Goal: Information Seeking & Learning: Learn about a topic

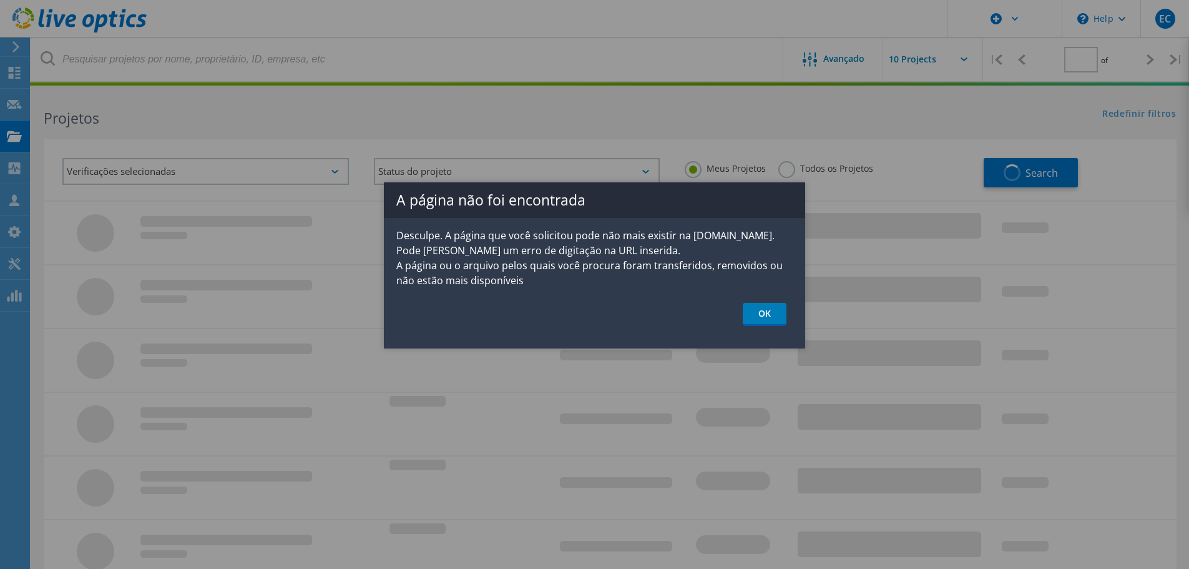
type input "1"
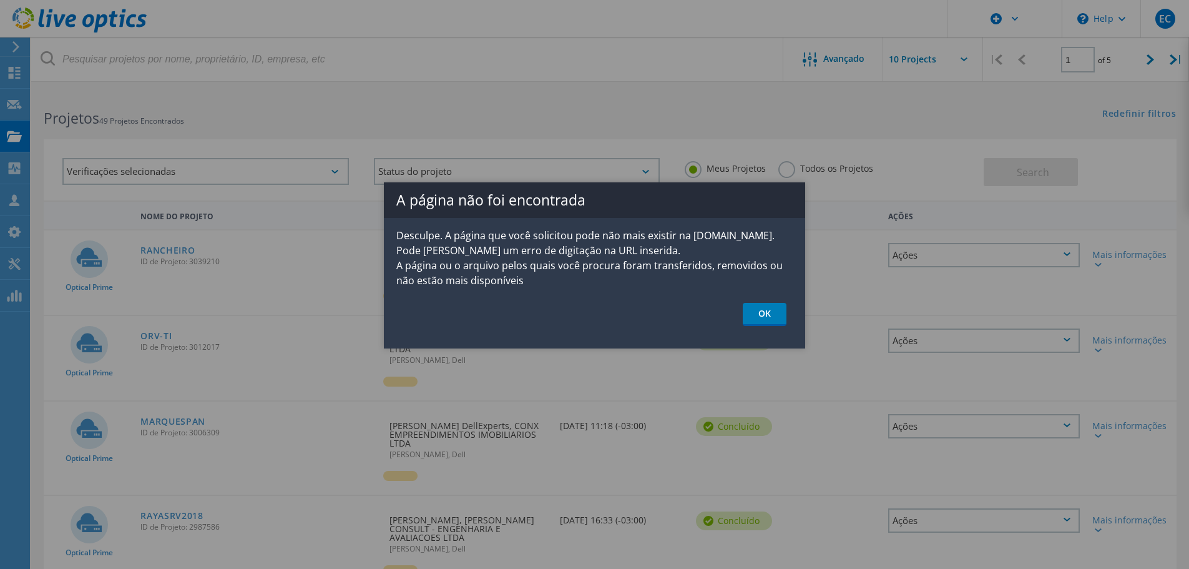
click at [762, 320] on link "OK" at bounding box center [765, 314] width 44 height 23
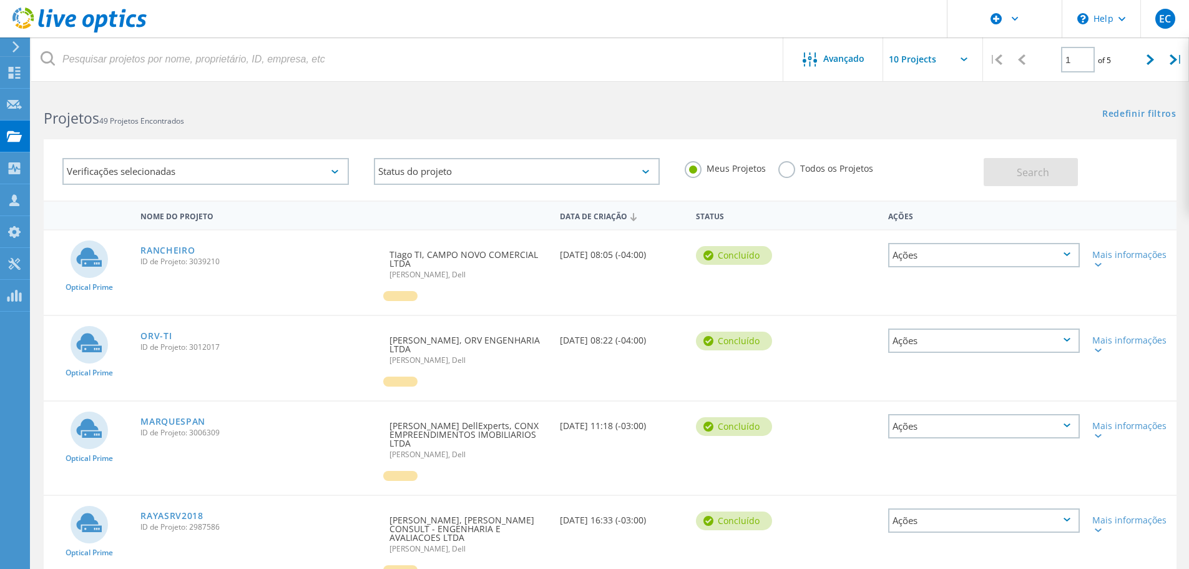
click at [165, 333] on link "ORV-TI" at bounding box center [155, 335] width 31 height 9
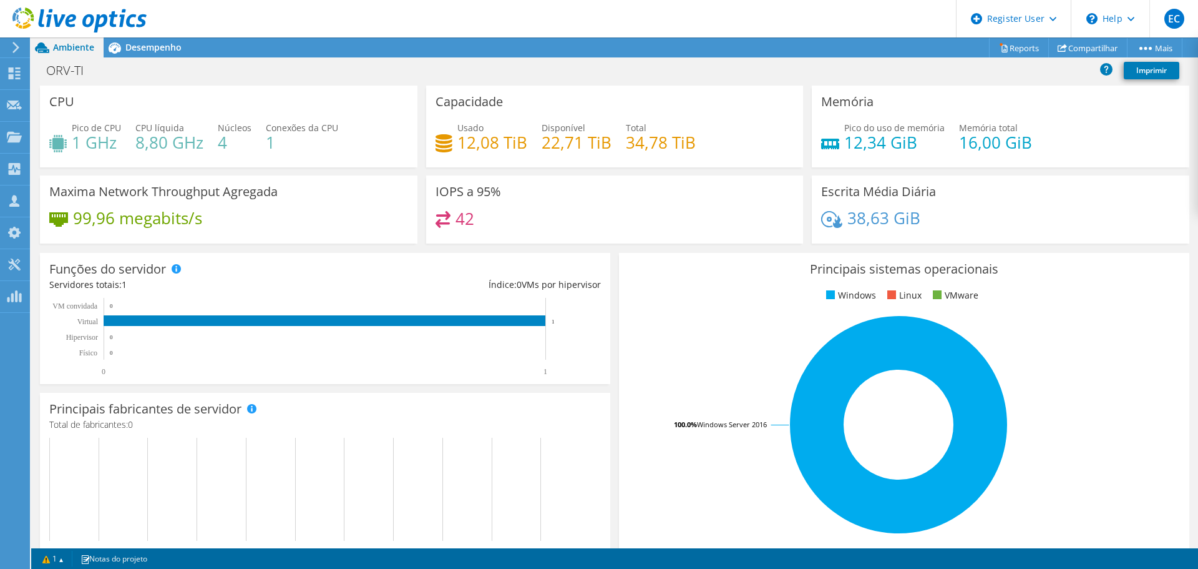
scroll to position [250, 0]
click at [132, 47] on span "Desempenho" at bounding box center [153, 47] width 56 height 12
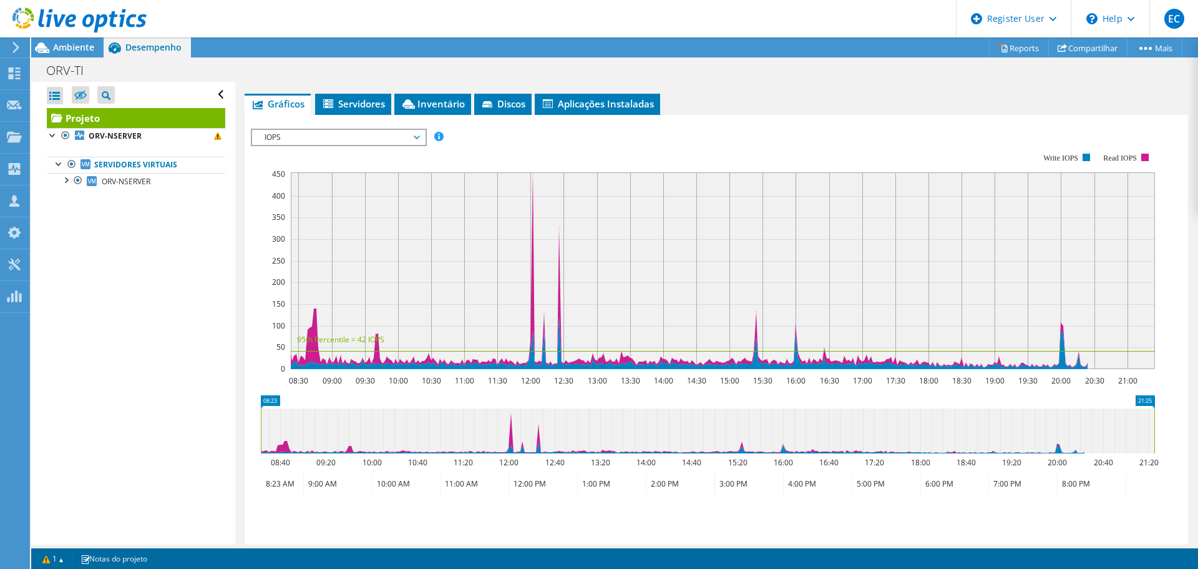
scroll to position [57, 0]
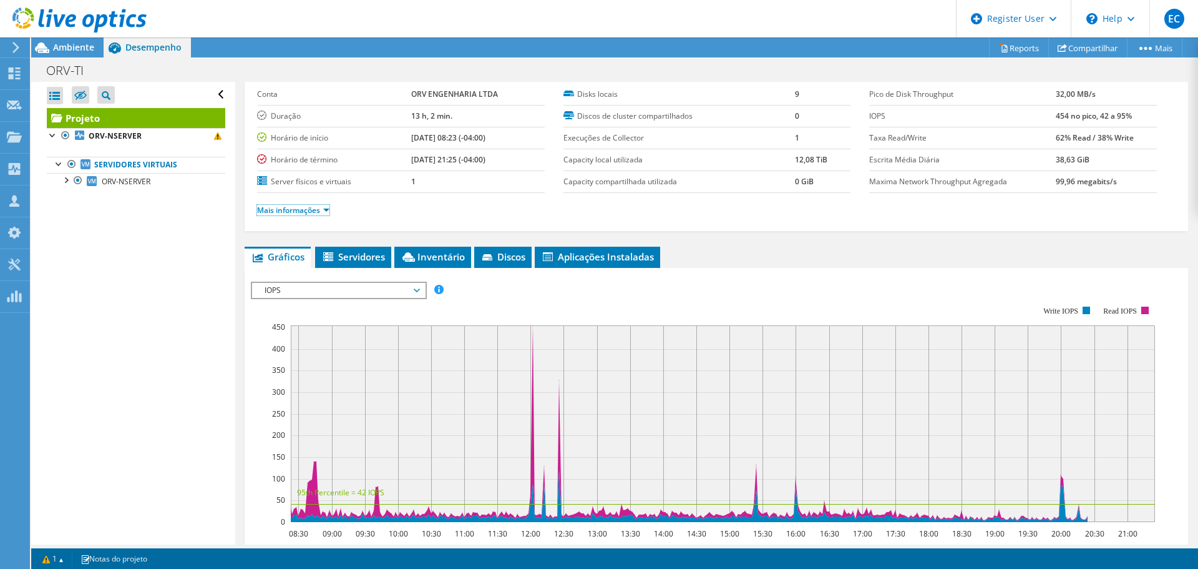
click at [301, 213] on link "Mais informações" at bounding box center [293, 210] width 72 height 11
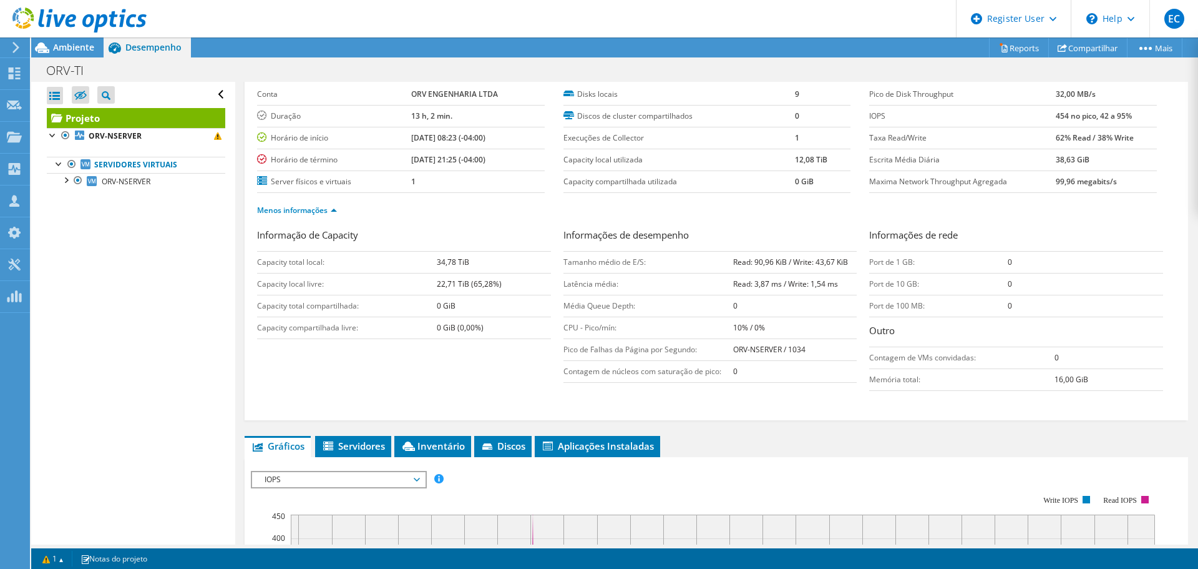
click at [449, 446] on span "Inventário" at bounding box center [433, 445] width 64 height 12
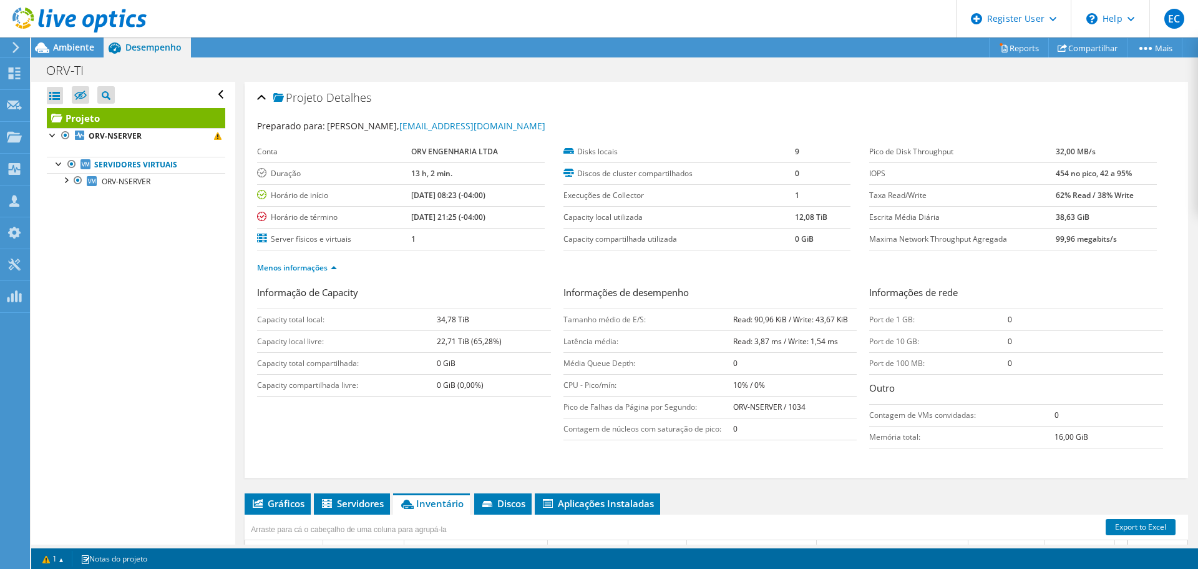
scroll to position [125, 0]
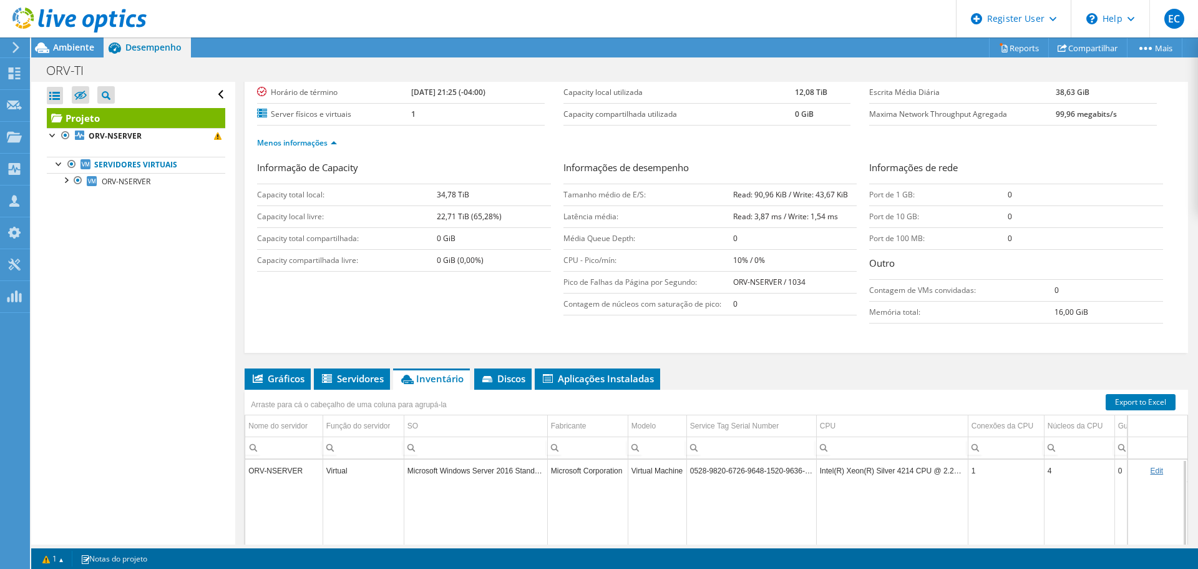
click at [379, 370] on li "Servidores" at bounding box center [352, 378] width 76 height 21
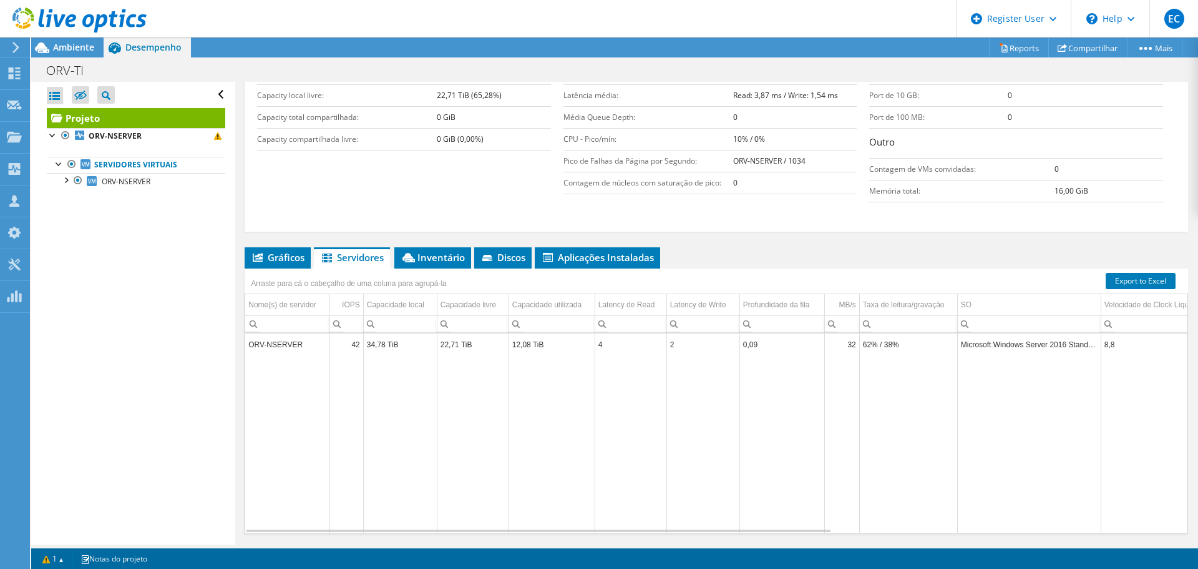
scroll to position [283, 0]
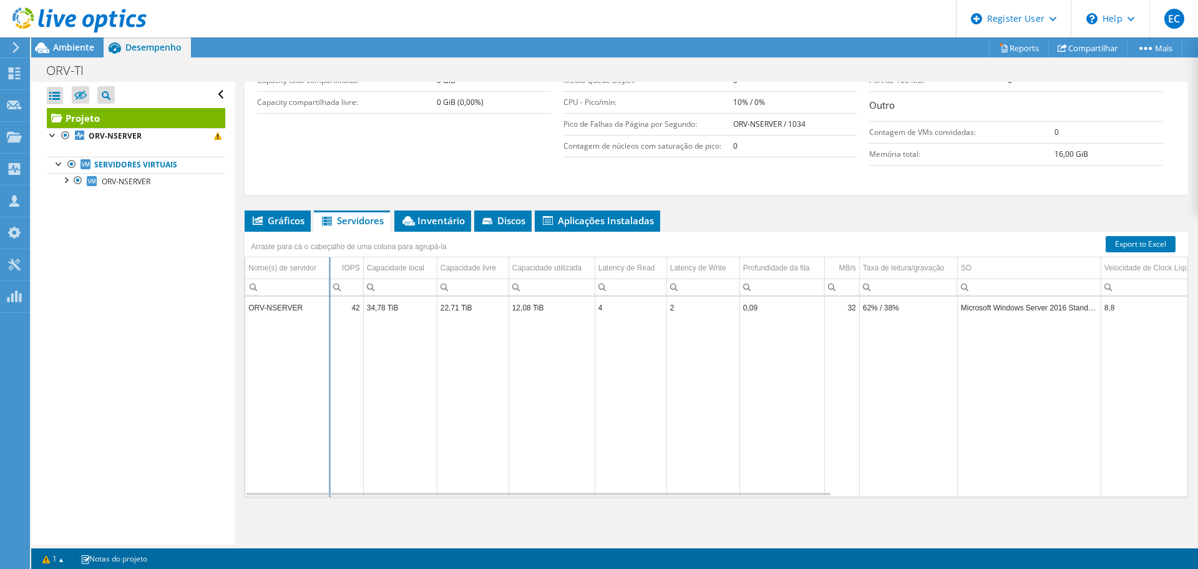
click at [332, 263] on div "Arraste para cá o cabeçalho de uma coluna para agrupá-la Nome(s) de servidor IO…" at bounding box center [717, 364] width 944 height 265
drag, startPoint x: 332, startPoint y: 263, endPoint x: 386, endPoint y: 261, distance: 53.7
click at [386, 261] on div "Arraste para cá o cabeçalho de uma coluna para agrupá-la Nome(s) de servidor IO…" at bounding box center [717, 364] width 944 height 265
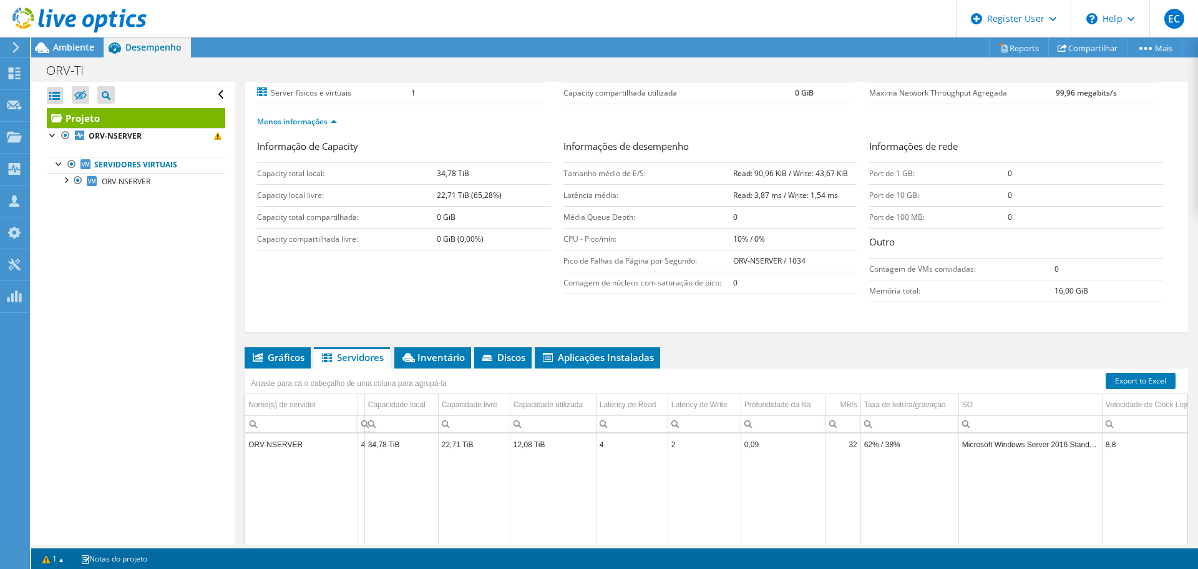
scroll to position [187, 0]
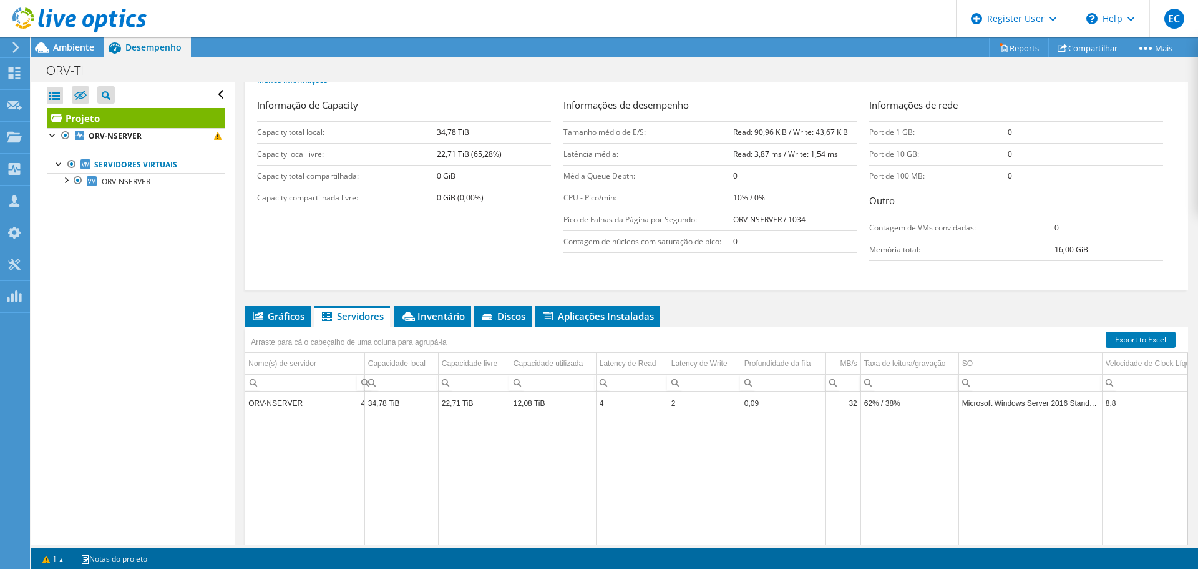
click at [631, 317] on span "Aplicações Instaladas" at bounding box center [597, 316] width 113 height 12
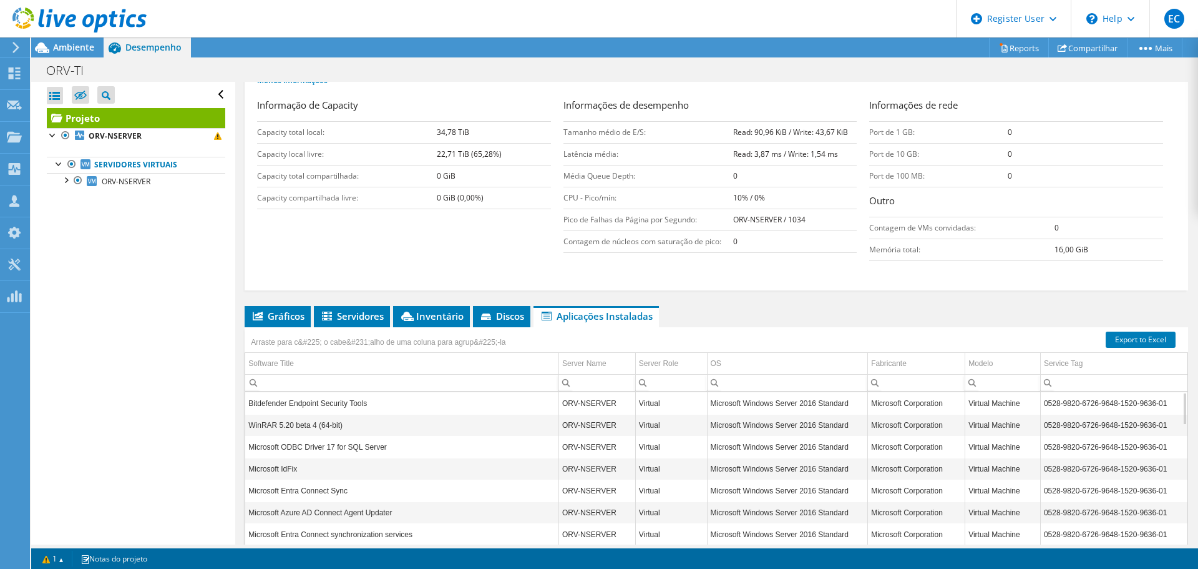
click at [491, 318] on icon at bounding box center [486, 316] width 10 height 6
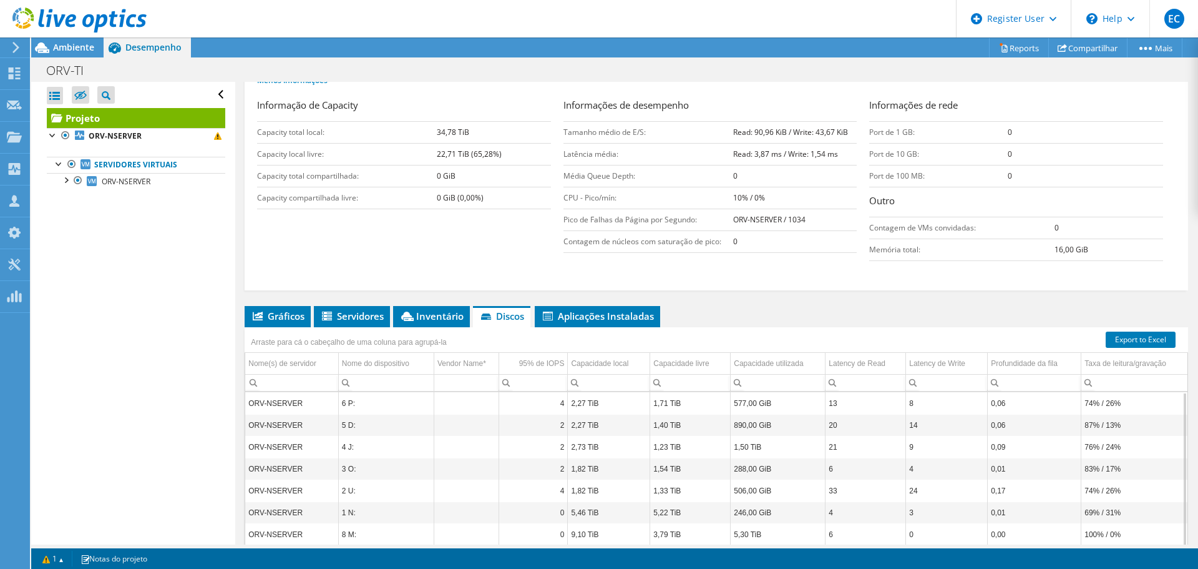
click at [459, 318] on span "Inventário" at bounding box center [431, 316] width 64 height 12
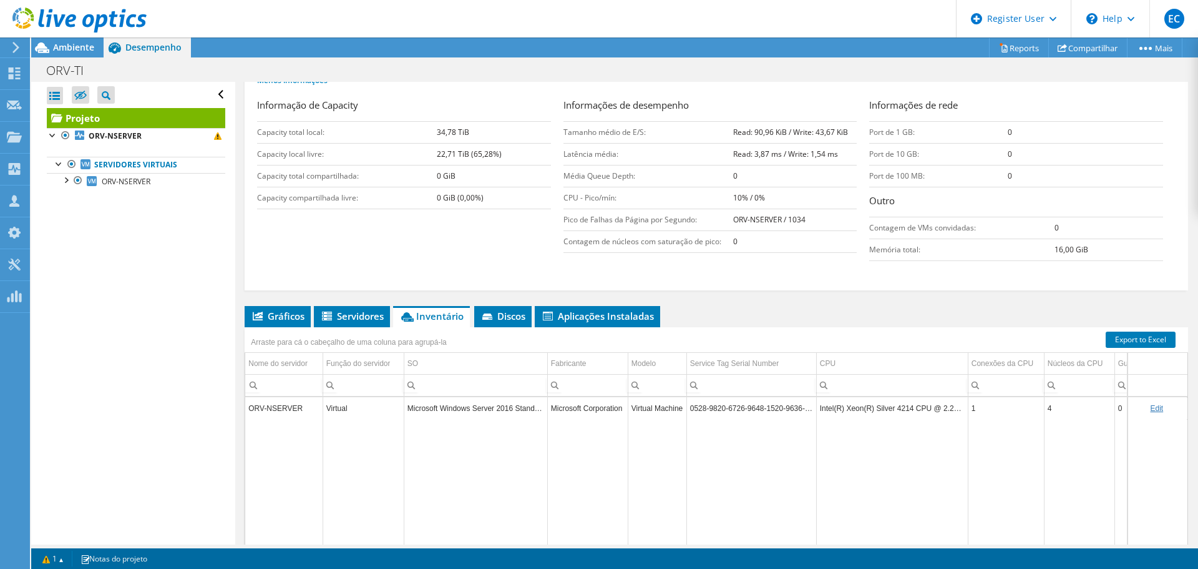
click at [398, 323] on li "Inventário" at bounding box center [431, 316] width 77 height 21
click at [363, 319] on span "Servidores" at bounding box center [352, 316] width 64 height 12
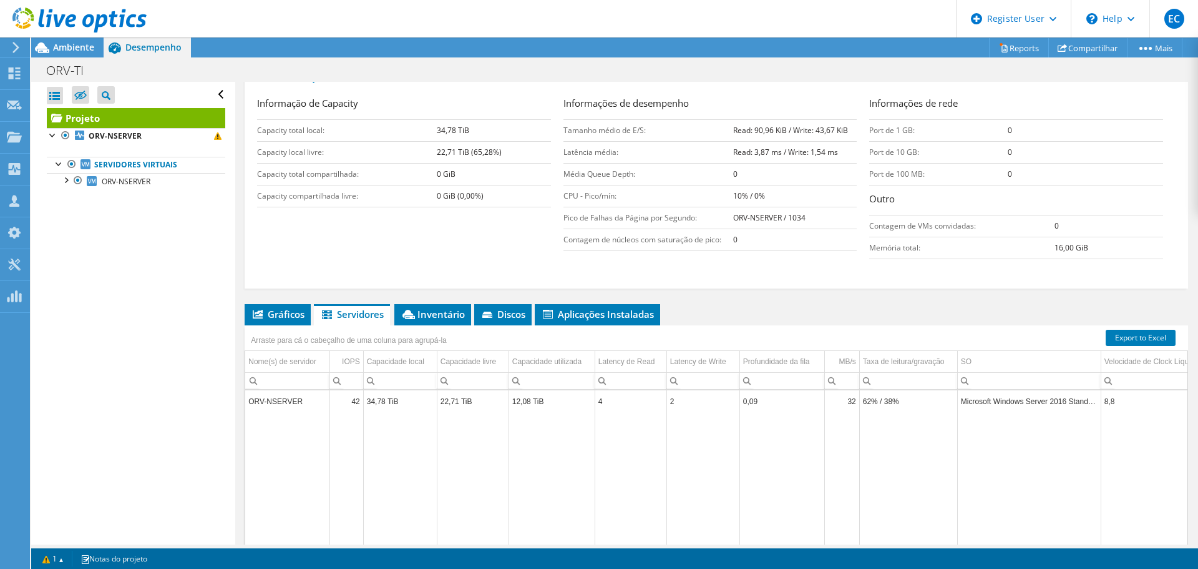
scroll to position [283, 0]
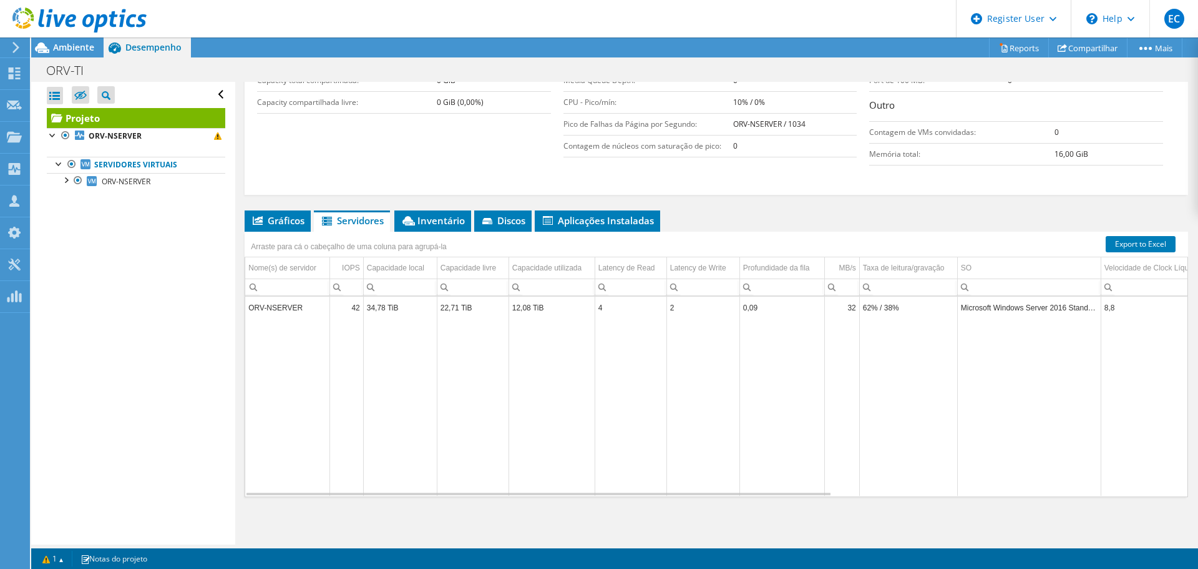
click at [256, 228] on li "Gráficos" at bounding box center [278, 220] width 66 height 21
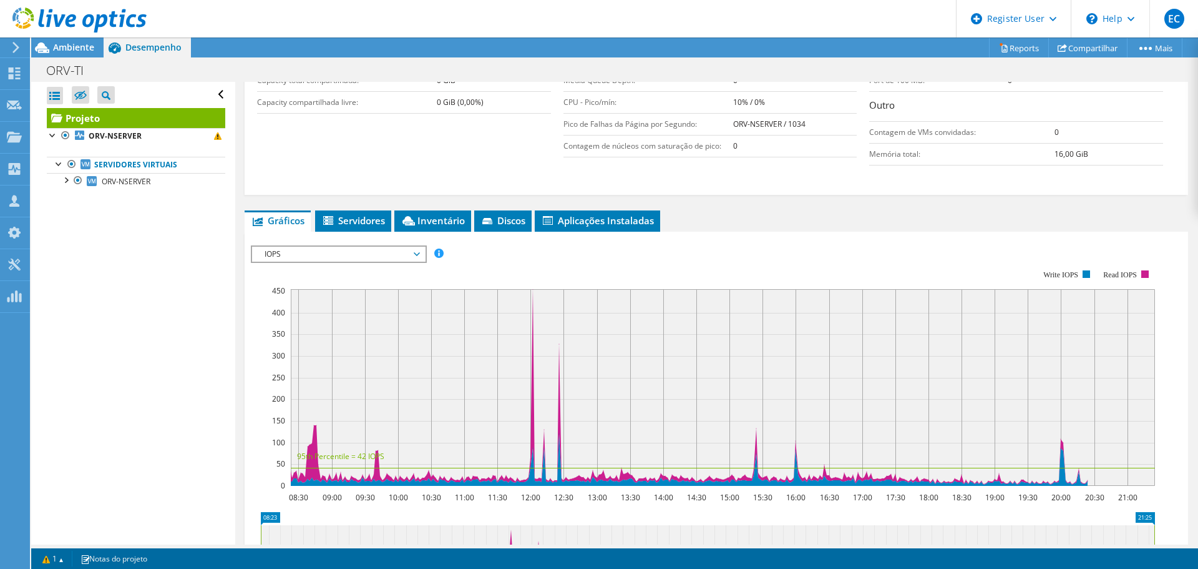
click at [399, 247] on span "IOPS" at bounding box center [338, 254] width 160 height 15
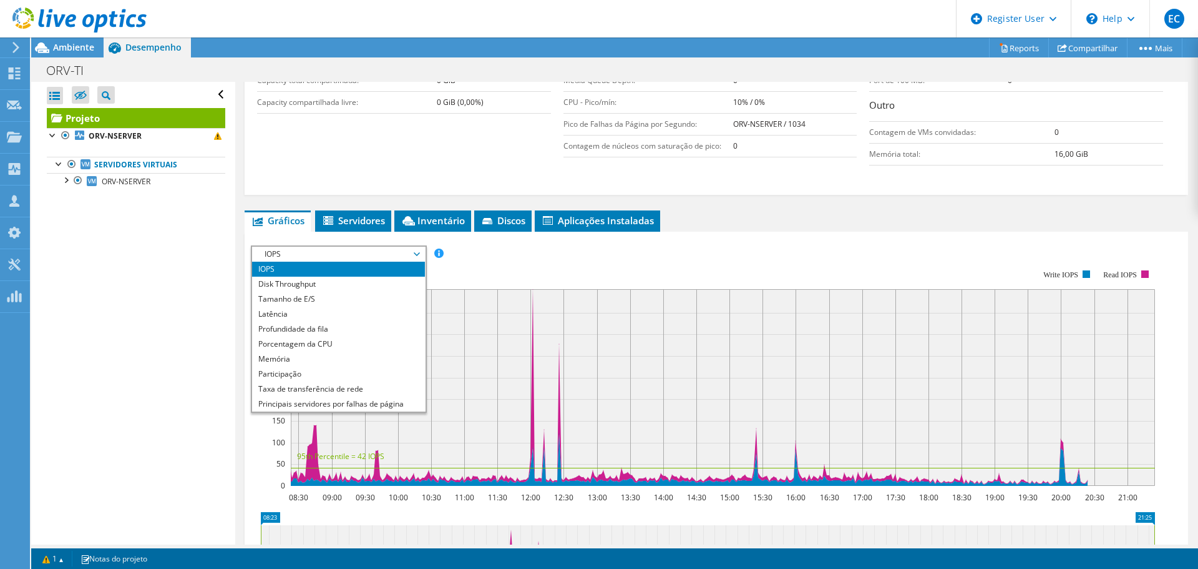
click at [353, 138] on div "Informação de Capacity Capacity total local: 34,78 TiB Capacity local livre: 22…" at bounding box center [716, 86] width 919 height 169
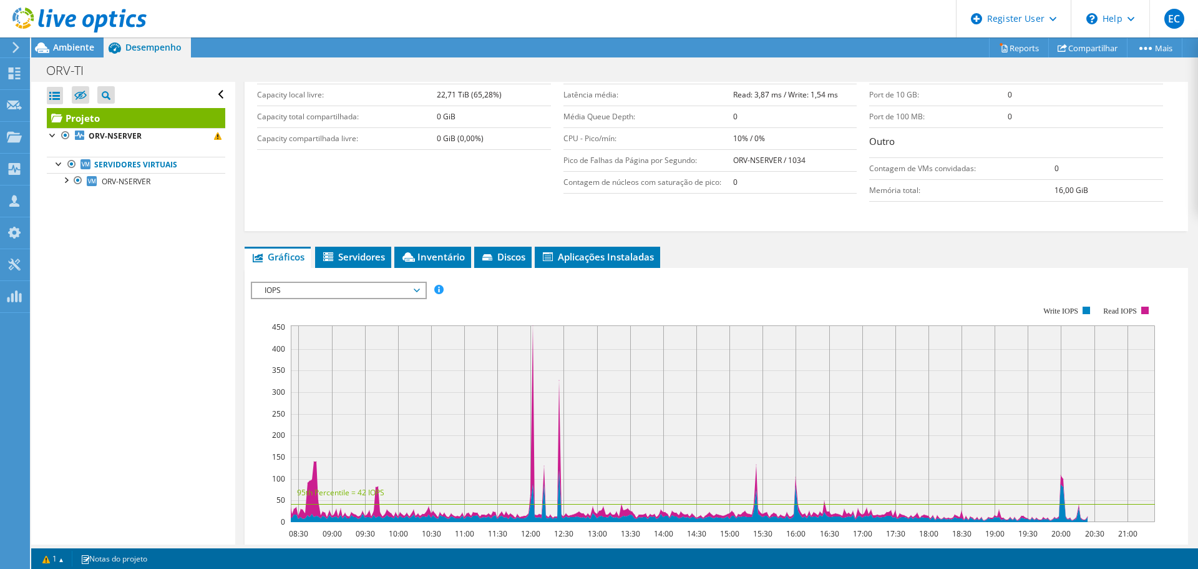
scroll to position [122, 0]
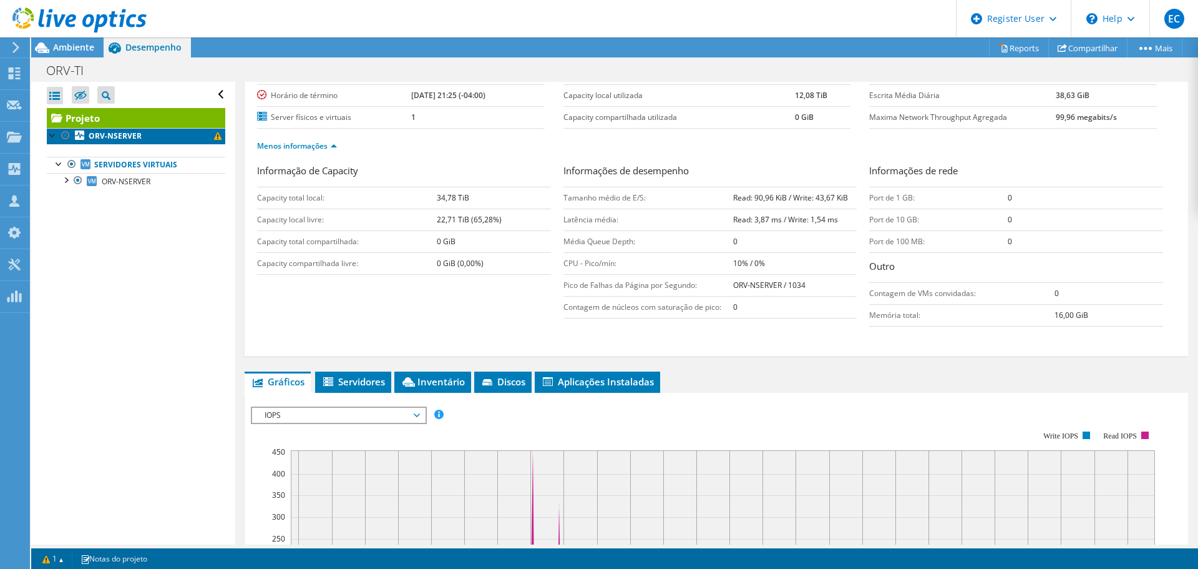
click at [137, 134] on b "ORV-NSERVER" at bounding box center [115, 135] width 53 height 11
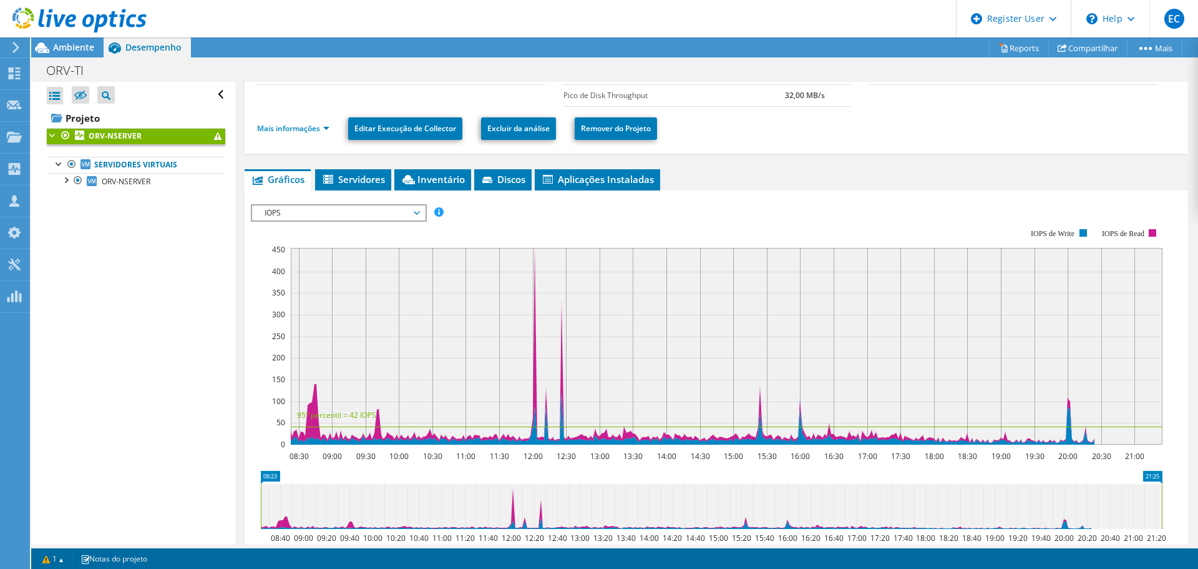
click at [358, 185] on li "Servidores" at bounding box center [353, 179] width 76 height 21
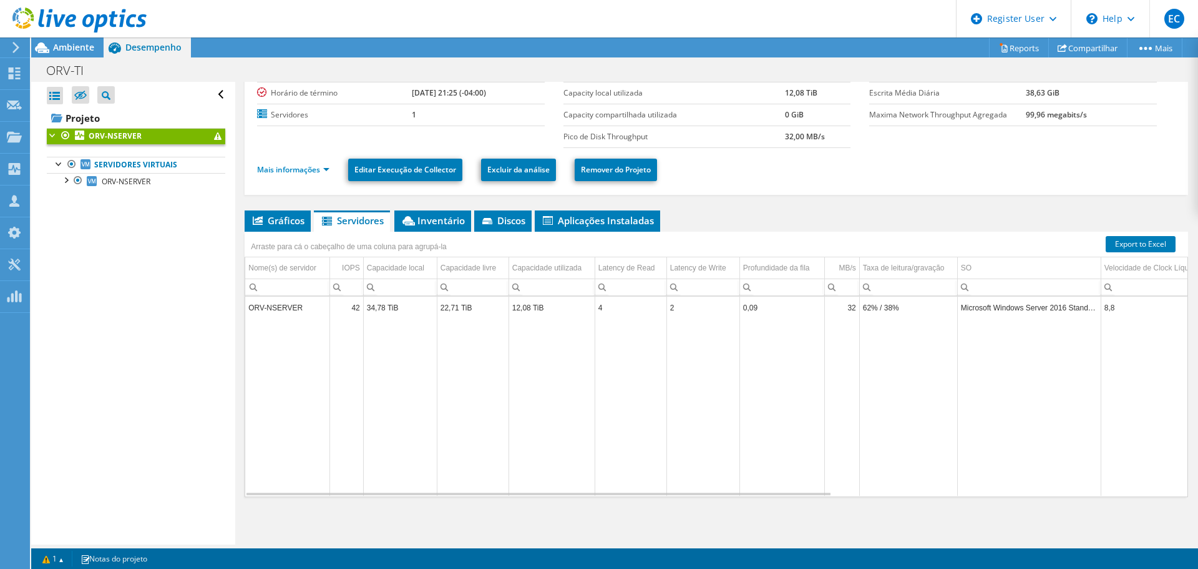
click at [435, 230] on li "Inventário" at bounding box center [432, 220] width 77 height 21
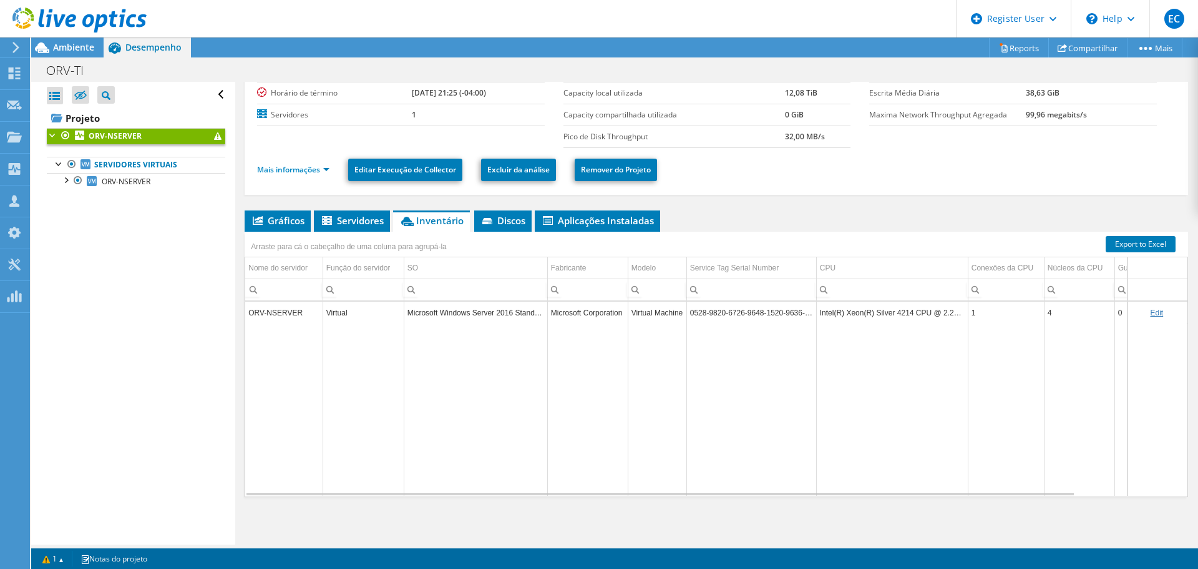
click at [495, 221] on icon at bounding box center [488, 222] width 12 height 8
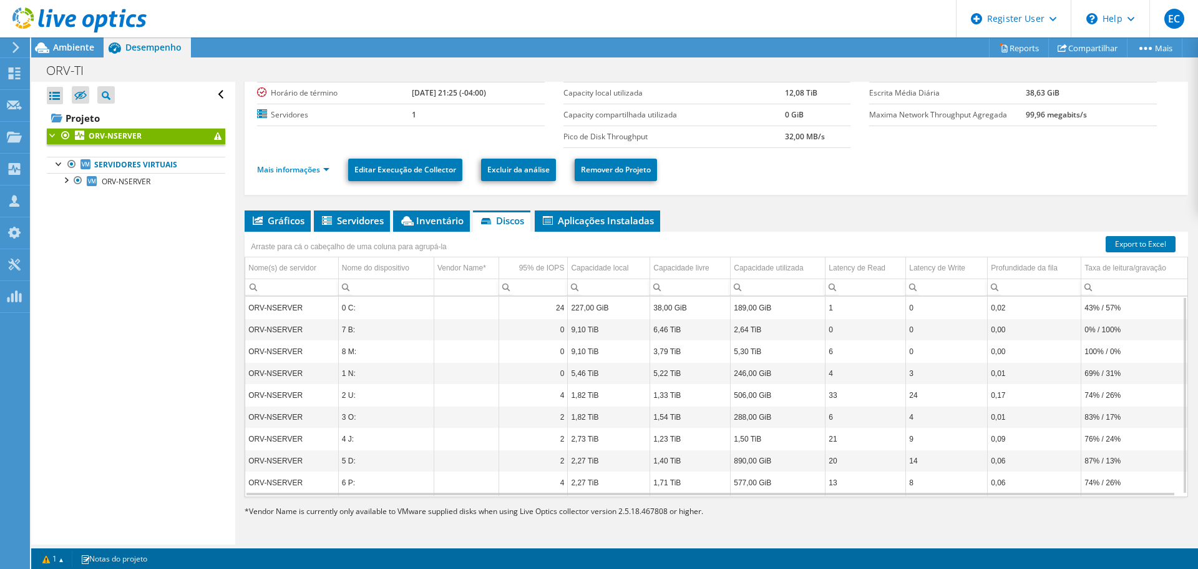
click at [567, 222] on span "Aplicações Instaladas" at bounding box center [597, 220] width 113 height 12
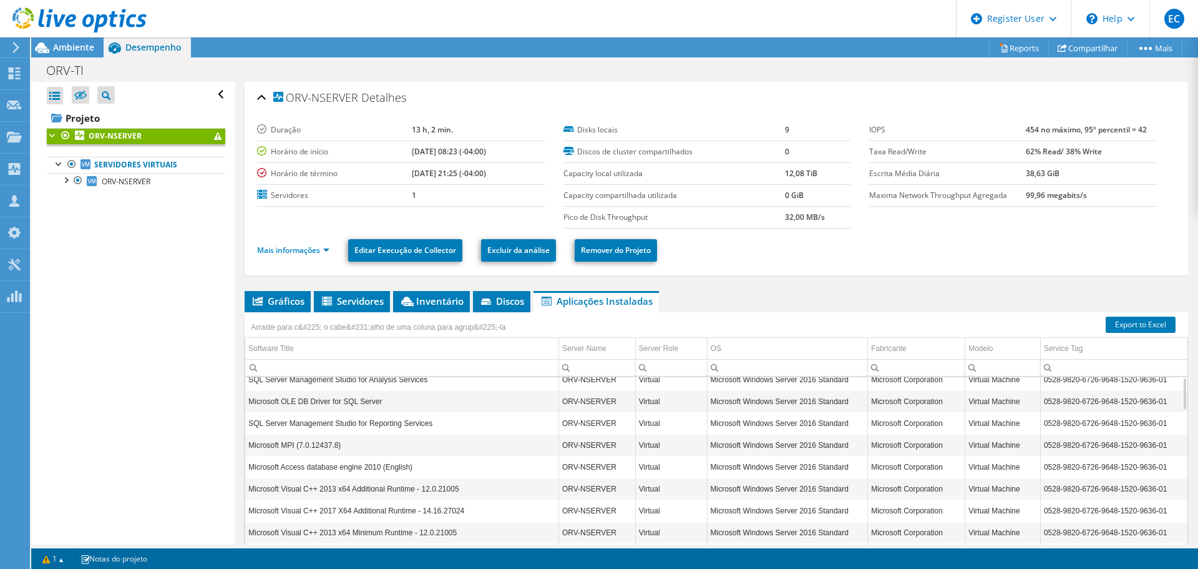
scroll to position [0, 0]
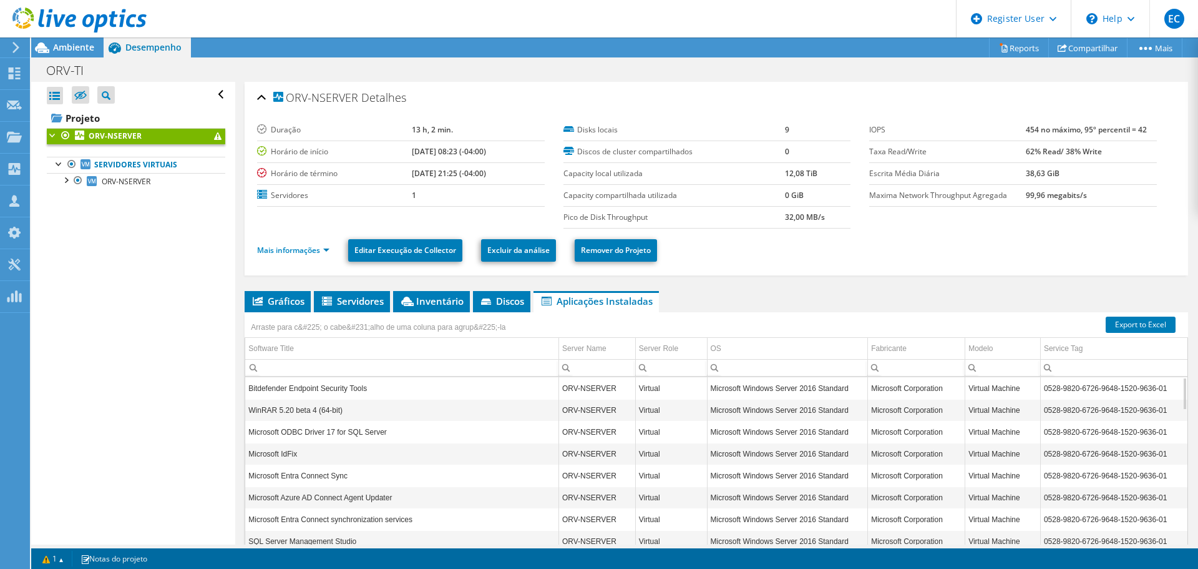
click at [69, 184] on div at bounding box center [65, 179] width 12 height 12
click at [59, 167] on div at bounding box center [59, 163] width 12 height 12
click at [115, 162] on link "Servidores virtuais" at bounding box center [136, 165] width 178 height 16
click at [89, 128] on link "ORV-NSERVER" at bounding box center [136, 136] width 178 height 16
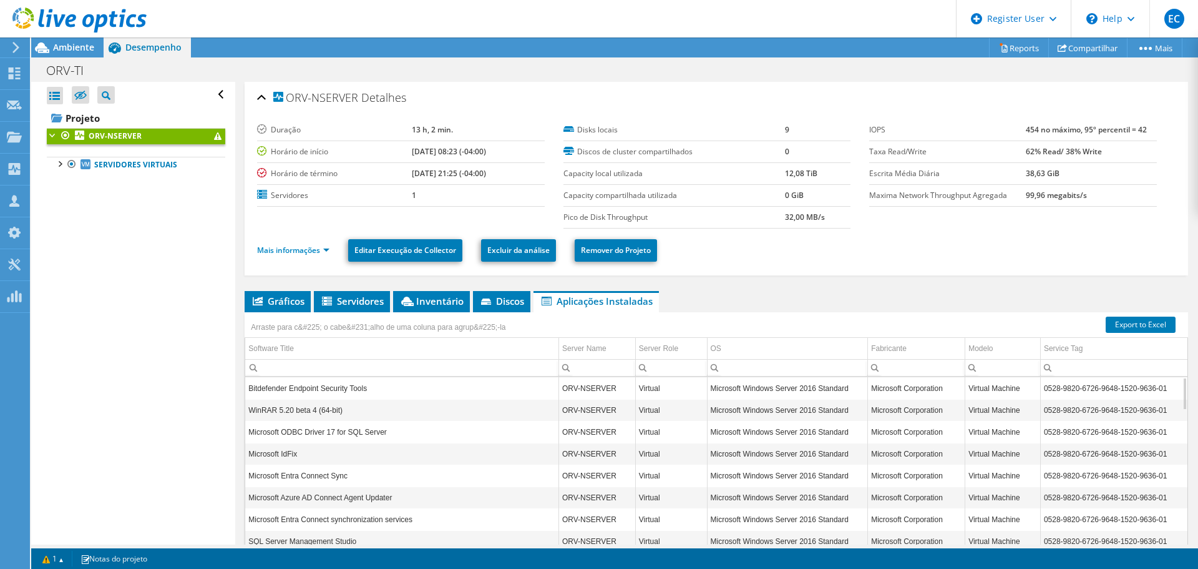
click at [379, 292] on li "Servidores" at bounding box center [352, 301] width 76 height 21
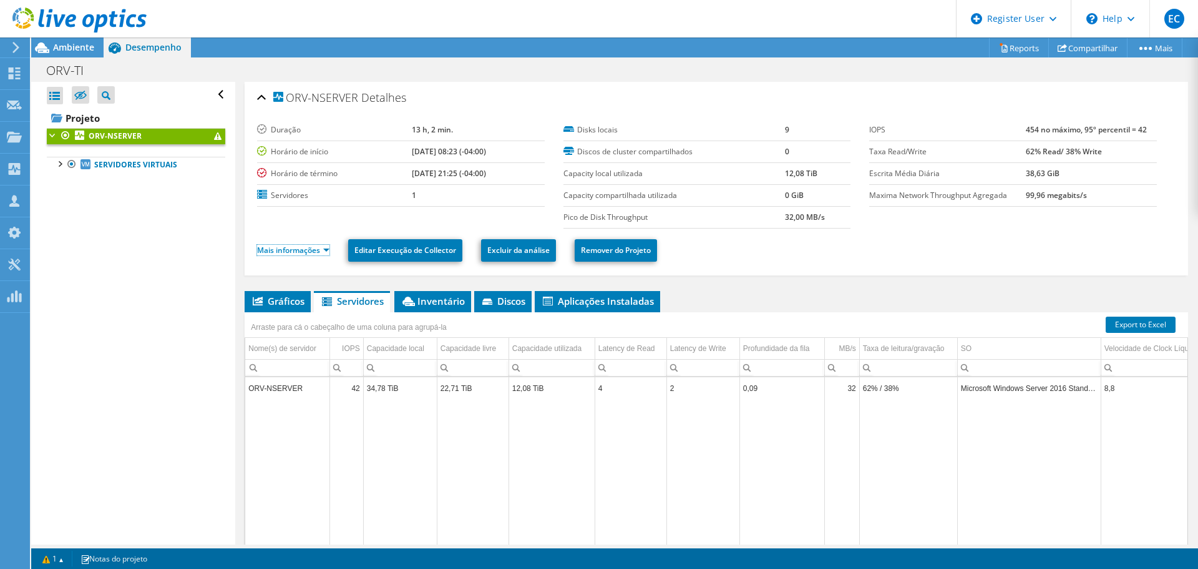
click at [303, 248] on link "Mais informações" at bounding box center [293, 250] width 72 height 11
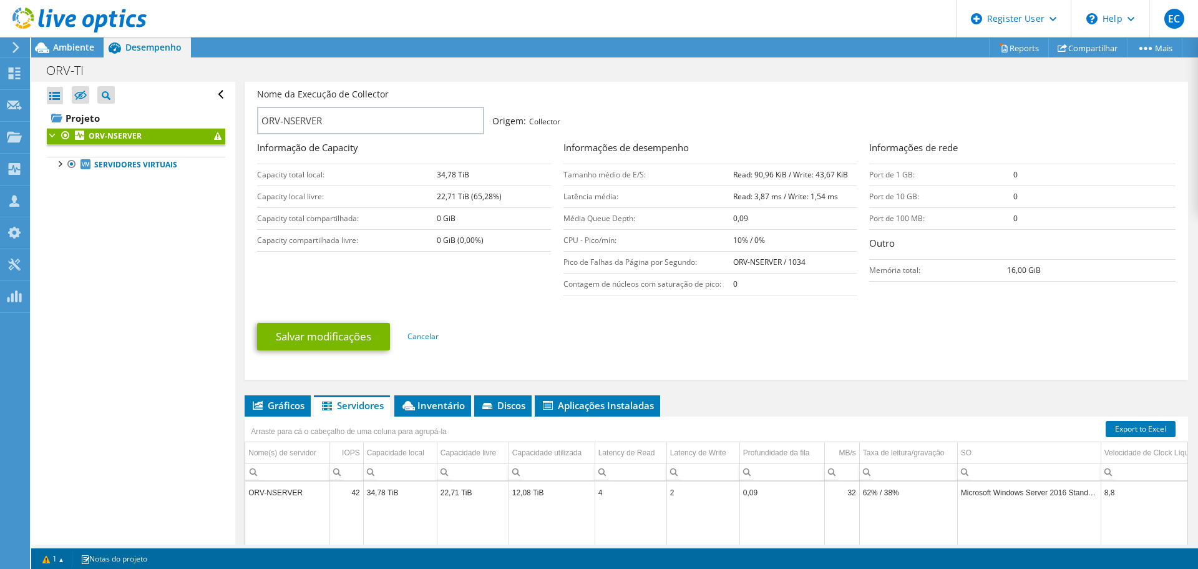
scroll to position [312, 0]
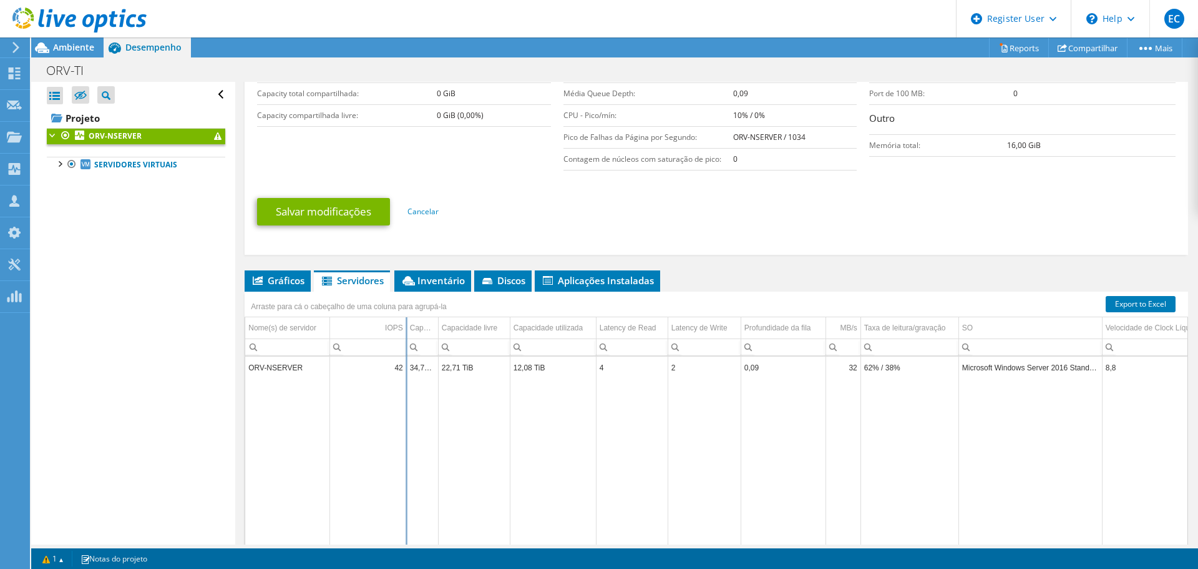
drag, startPoint x: 363, startPoint y: 324, endPoint x: 416, endPoint y: 321, distance: 53.1
click at [416, 321] on div "Arraste para cá o cabeçalho de uma coluna para agrupá-la Nome(s) de servidor IO…" at bounding box center [717, 423] width 944 height 265
drag, startPoint x: 416, startPoint y: 321, endPoint x: 370, endPoint y: 321, distance: 46.2
click at [370, 321] on div "Arraste para cá o cabeçalho de uma coluna para agrupá-la Nome(s) de servidor IO…" at bounding box center [717, 423] width 944 height 265
drag, startPoint x: 330, startPoint y: 321, endPoint x: 365, endPoint y: 321, distance: 35.6
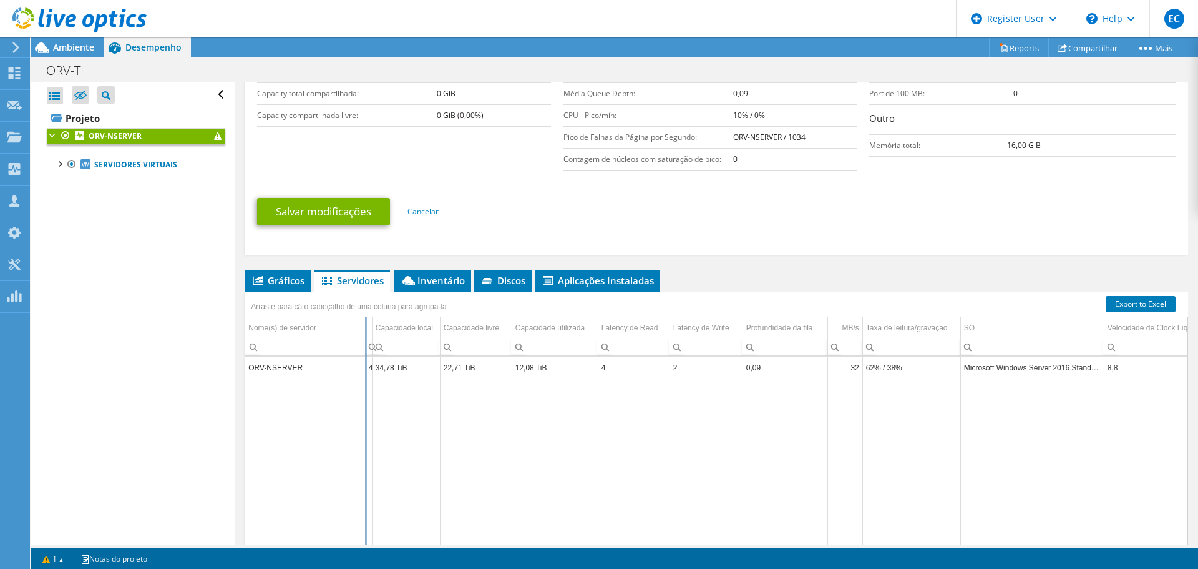
click at [365, 321] on div "Arraste para cá o cabeçalho de uma coluna para agrupá-la Nome(s) de servidor IO…" at bounding box center [717, 423] width 944 height 265
click at [283, 376] on td "ORV-NSERVER" at bounding box center [305, 367] width 120 height 22
click at [286, 370] on td "ORV-NSERVER" at bounding box center [305, 367] width 120 height 22
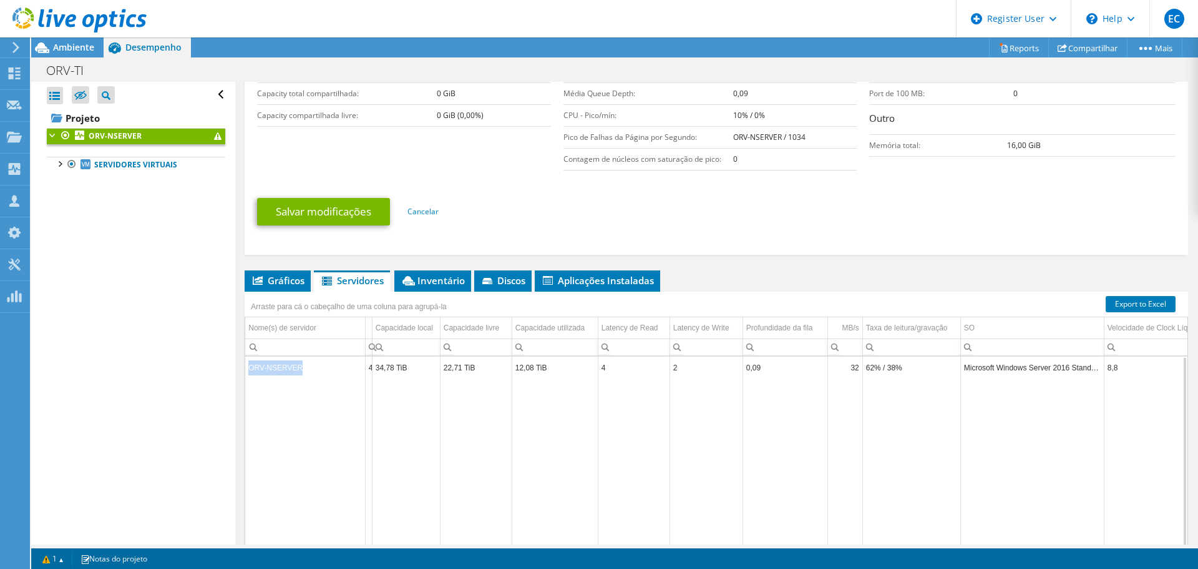
click at [286, 370] on td "ORV-NSERVER" at bounding box center [305, 367] width 120 height 22
copy td "ORV-NSERVER"
click at [187, 130] on link "ORV-NSERVER" at bounding box center [136, 136] width 178 height 16
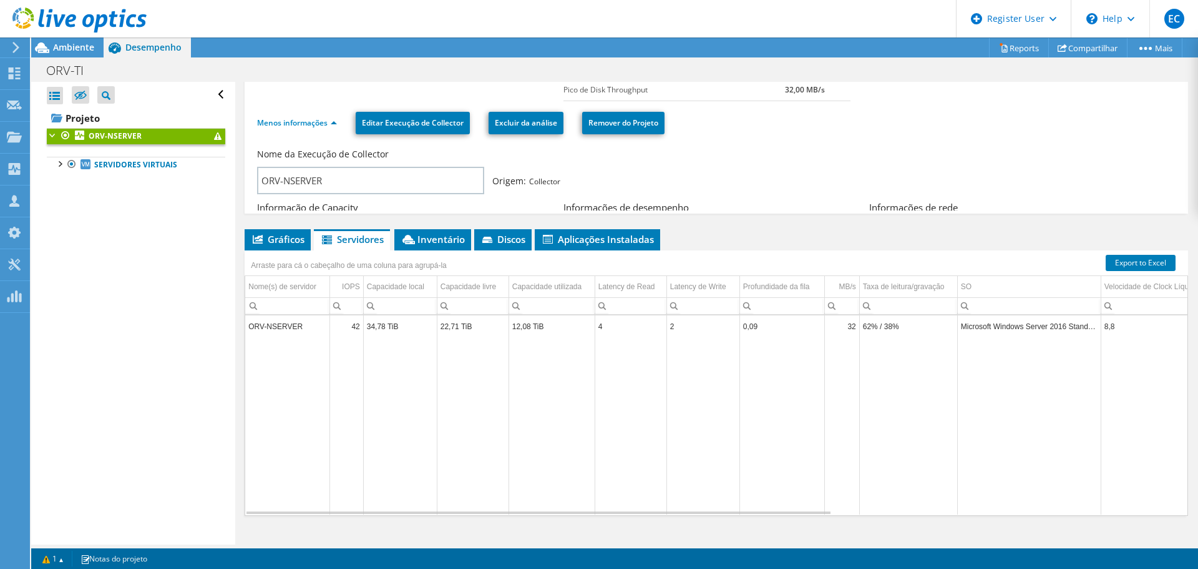
scroll to position [81, 0]
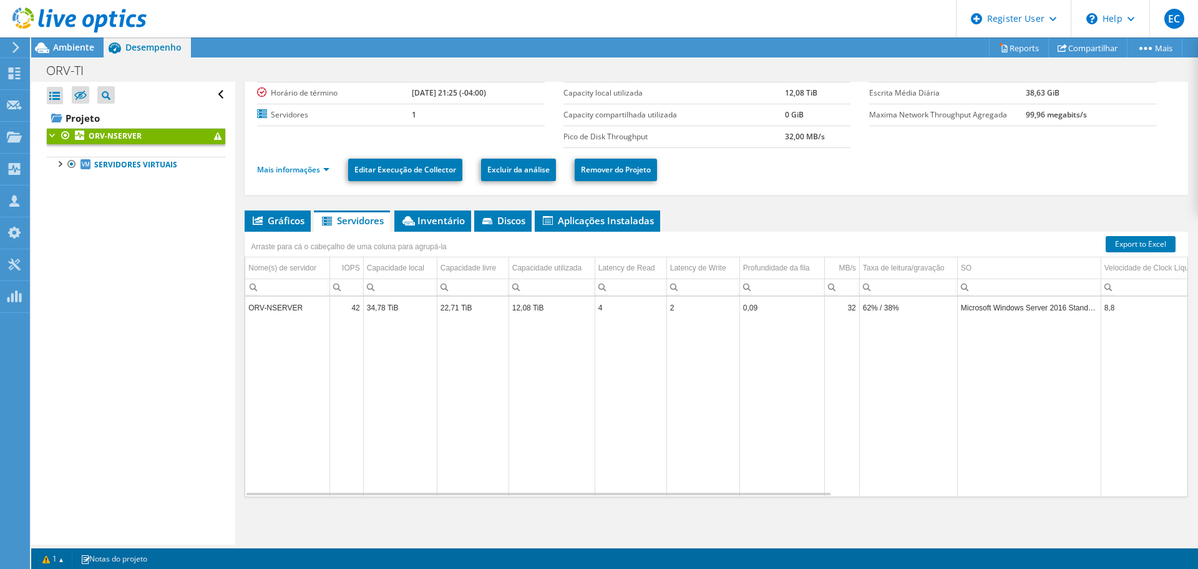
click at [208, 105] on div "Abrir Todos Fechar Todos Ocultar nós excluídos Filtro de árvore do projeto" at bounding box center [136, 95] width 178 height 26
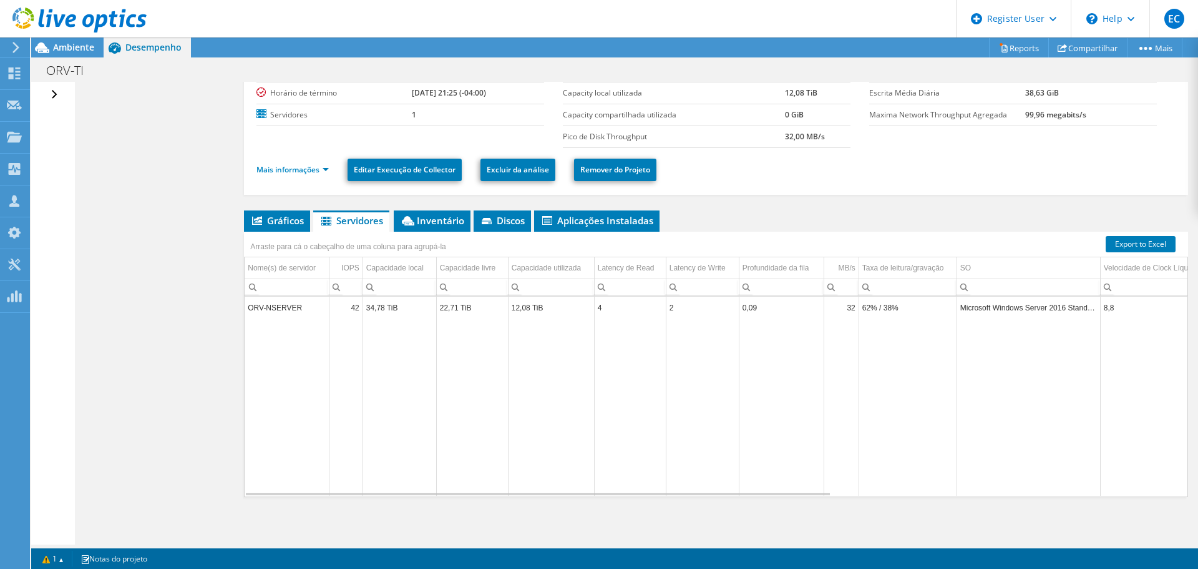
click at [62, 43] on span "Ambiente" at bounding box center [73, 47] width 41 height 12
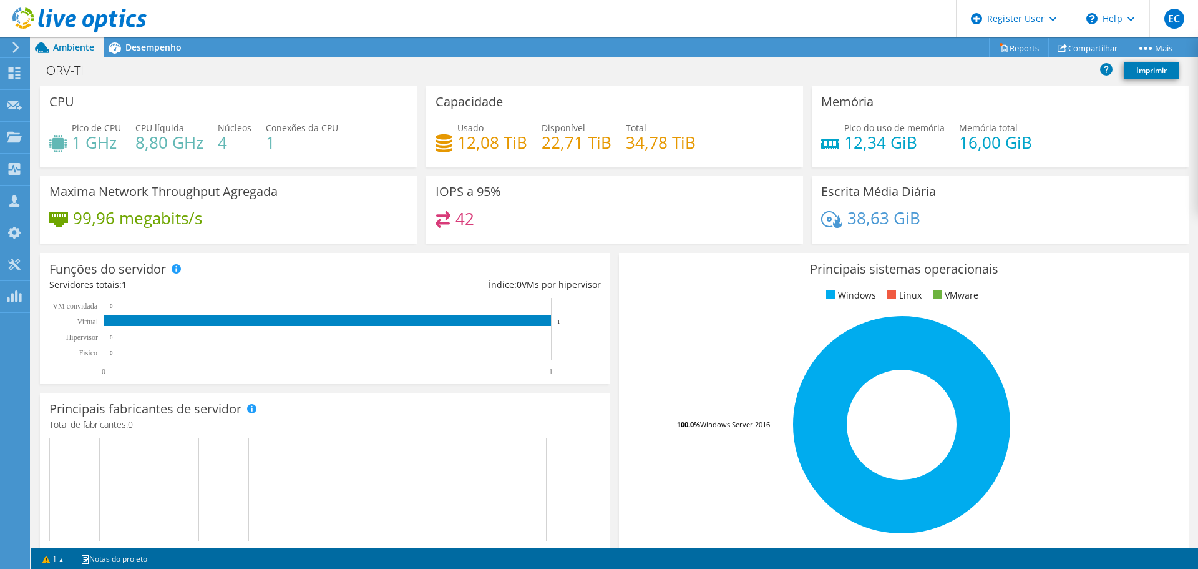
click at [125, 51] on span "Desempenho" at bounding box center [153, 47] width 56 height 12
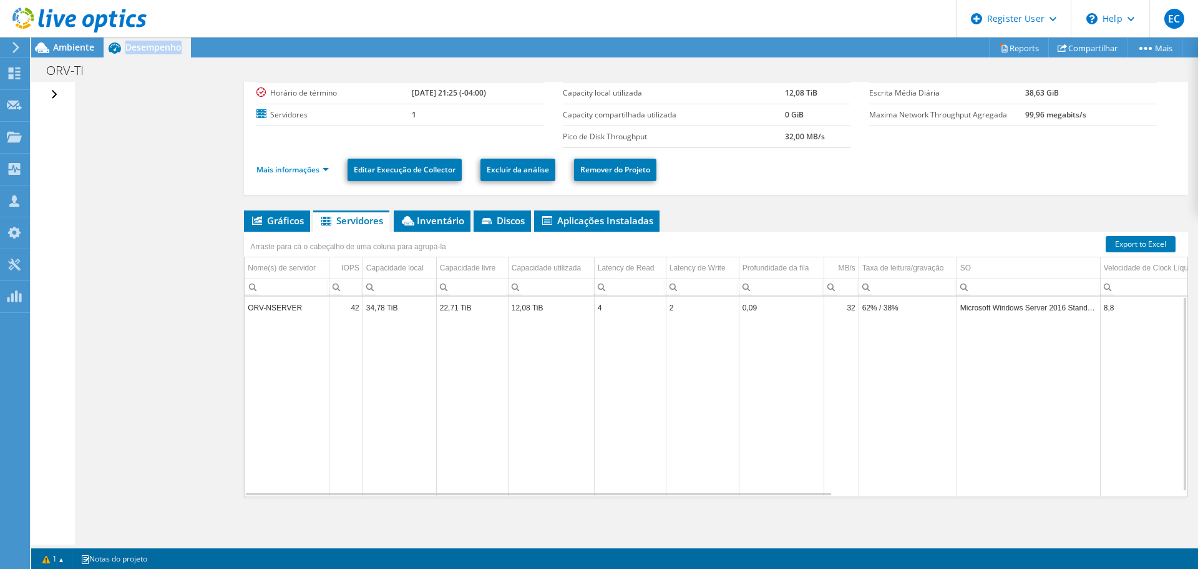
click at [125, 51] on span "Desempenho" at bounding box center [153, 47] width 56 height 12
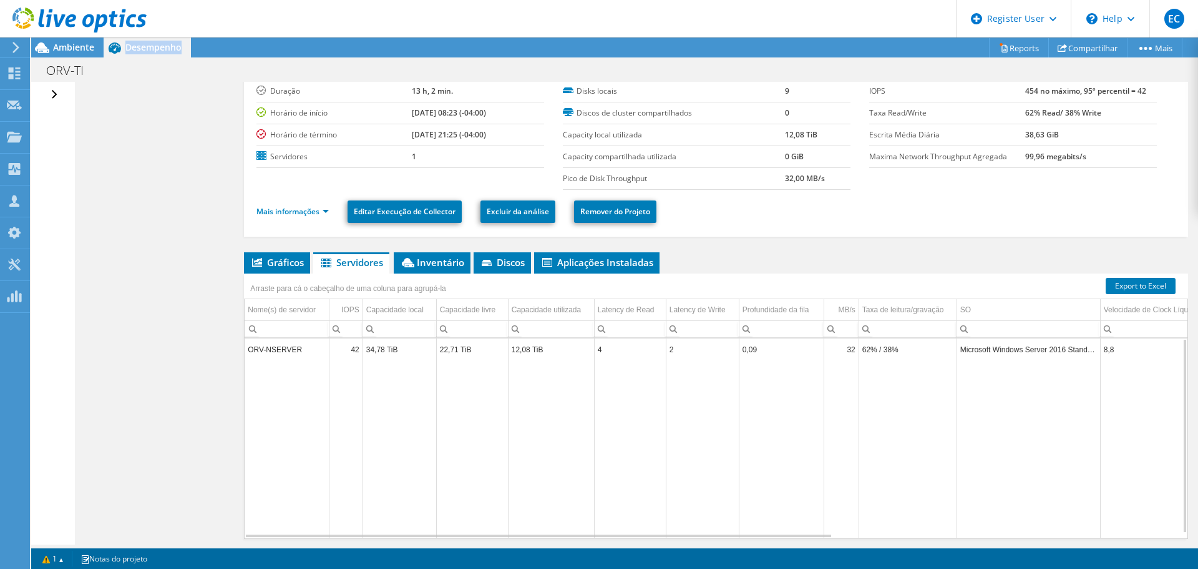
scroll to position [0, 0]
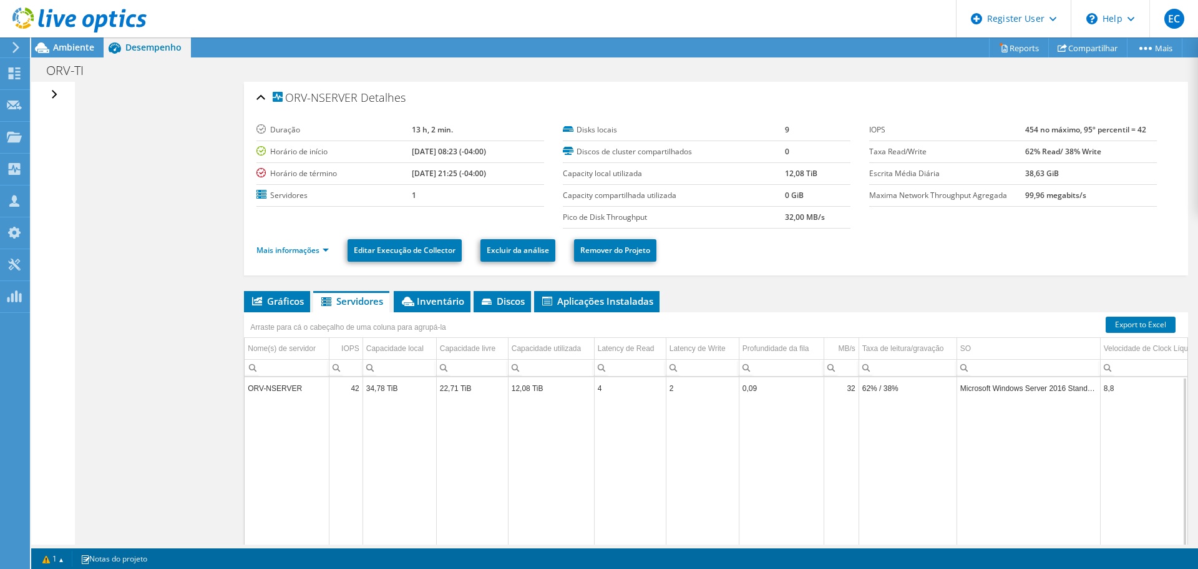
click at [52, 99] on div "Abrir Todos Fechar Todos Ocultar nós excluídos Filtro de árvore do projeto" at bounding box center [56, 95] width 18 height 26
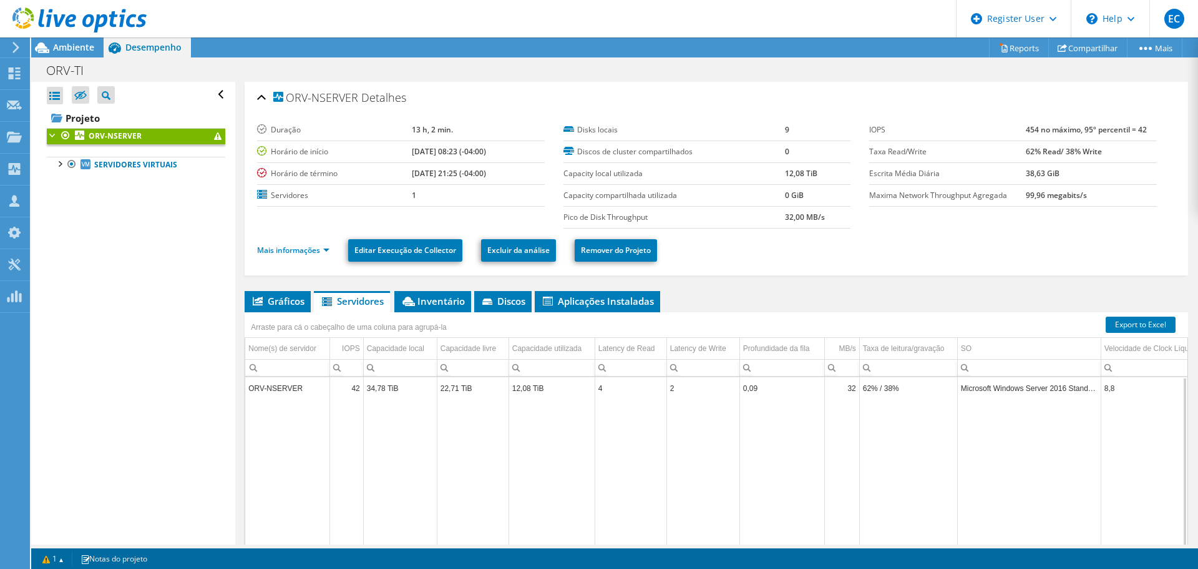
click at [187, 130] on link "ORV-NSERVER" at bounding box center [136, 136] width 178 height 16
click at [261, 99] on div "ORV-NSERVER Detalhes" at bounding box center [716, 98] width 919 height 27
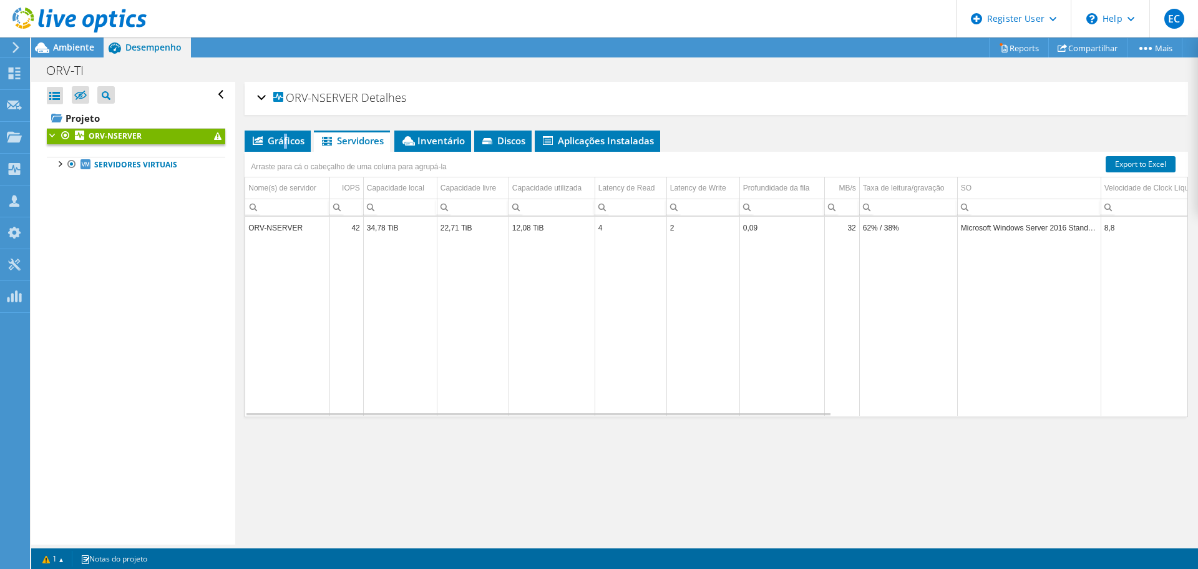
click at [286, 137] on span "Gráficos" at bounding box center [278, 140] width 54 height 12
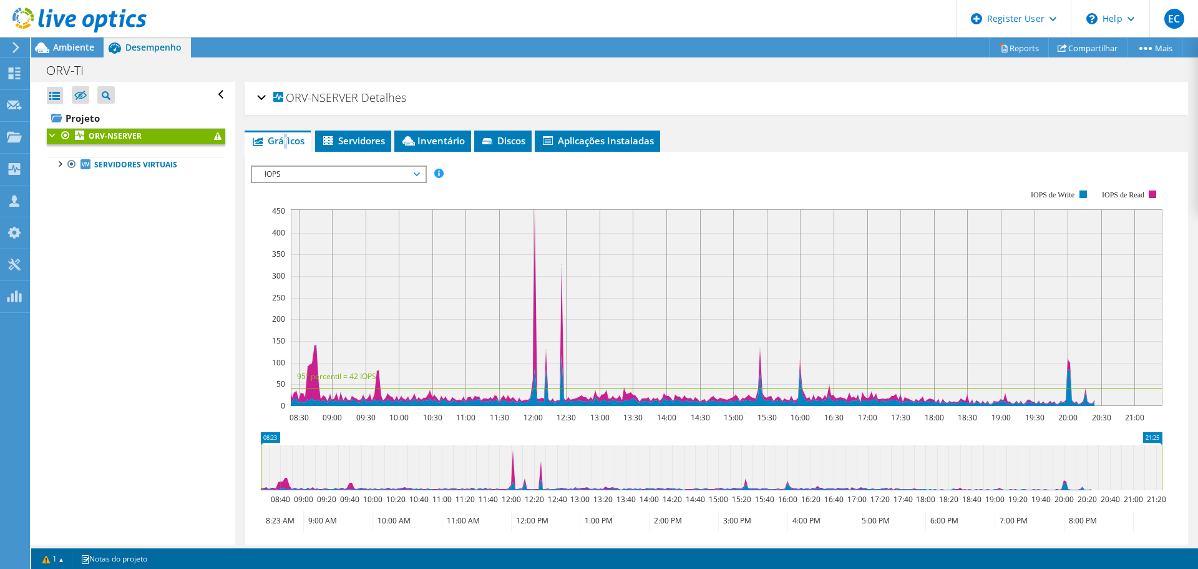
click at [436, 183] on rect at bounding box center [707, 298] width 912 height 250
click at [532, 247] on rect at bounding box center [727, 307] width 872 height 197
click at [535, 248] on icon at bounding box center [692, 306] width 805 height 195
click at [64, 52] on span "Ambiente" at bounding box center [73, 47] width 41 height 12
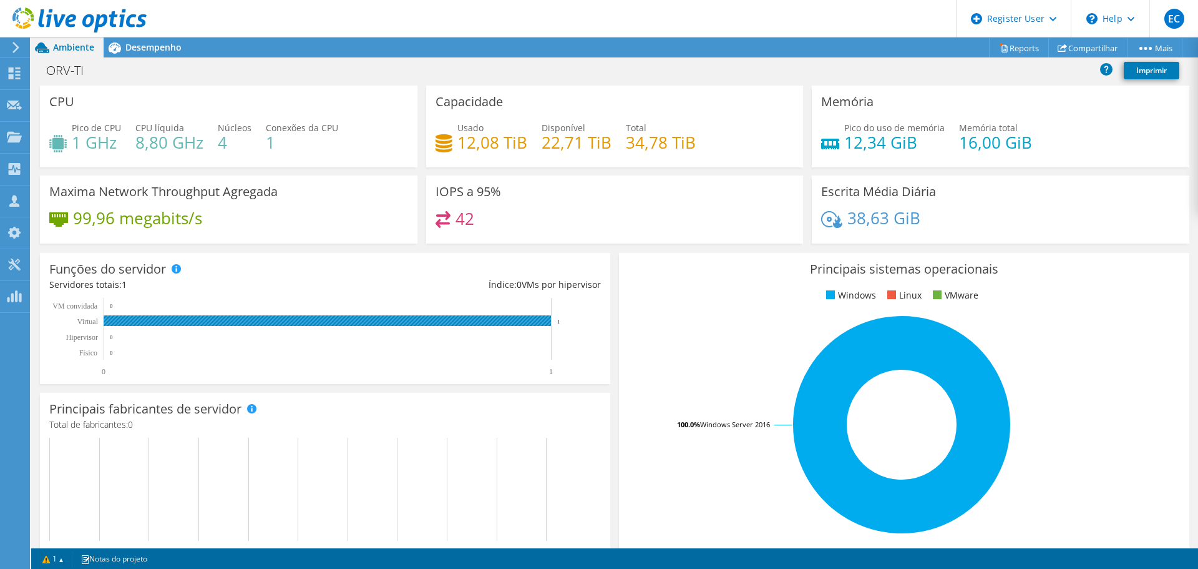
click at [296, 320] on rect at bounding box center [327, 320] width 447 height 11
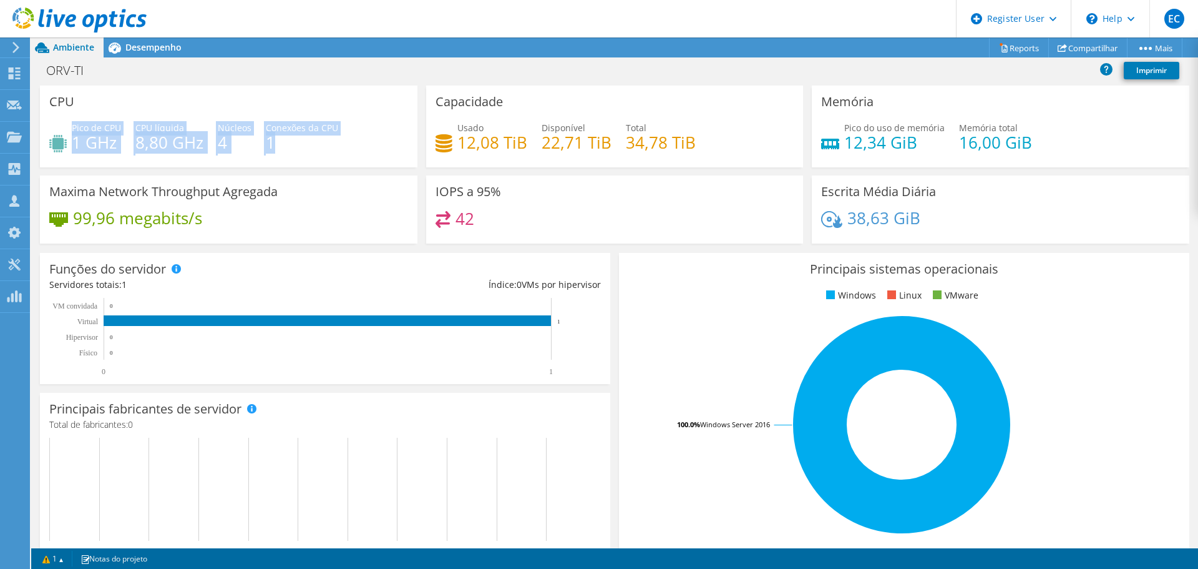
drag, startPoint x: 293, startPoint y: 140, endPoint x: 72, endPoint y: 122, distance: 222.3
click at [72, 122] on div "Pico de CPU 1 GHz CPU líquida 8,80 GHz Núcleos 4 Conexões da CPU 1" at bounding box center [228, 141] width 359 height 41
click at [180, 129] on span "CPU líquida" at bounding box center [159, 128] width 49 height 12
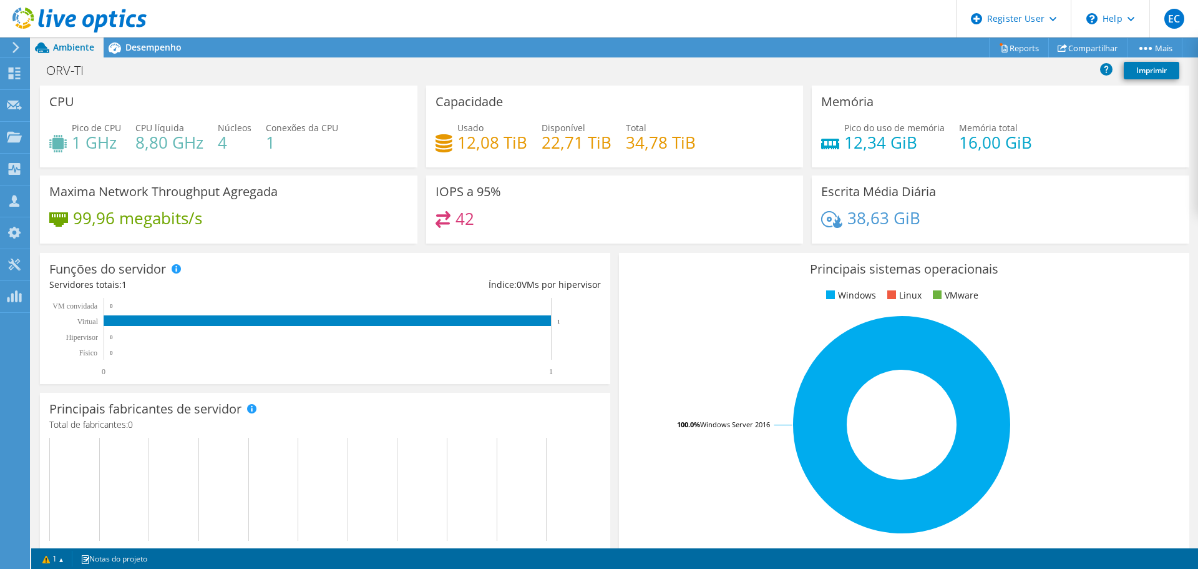
scroll to position [134, 0]
click at [1168, 72] on link "Imprimir" at bounding box center [1152, 70] width 56 height 17
